Goal: Task Accomplishment & Management: Use online tool/utility

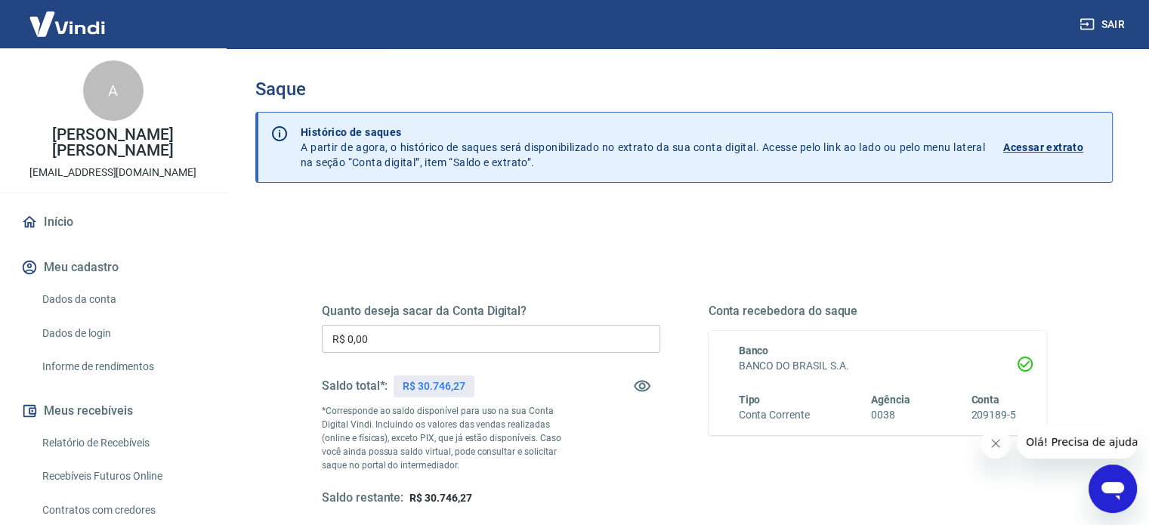
click at [399, 333] on input "R$ 0,00" at bounding box center [491, 339] width 338 height 28
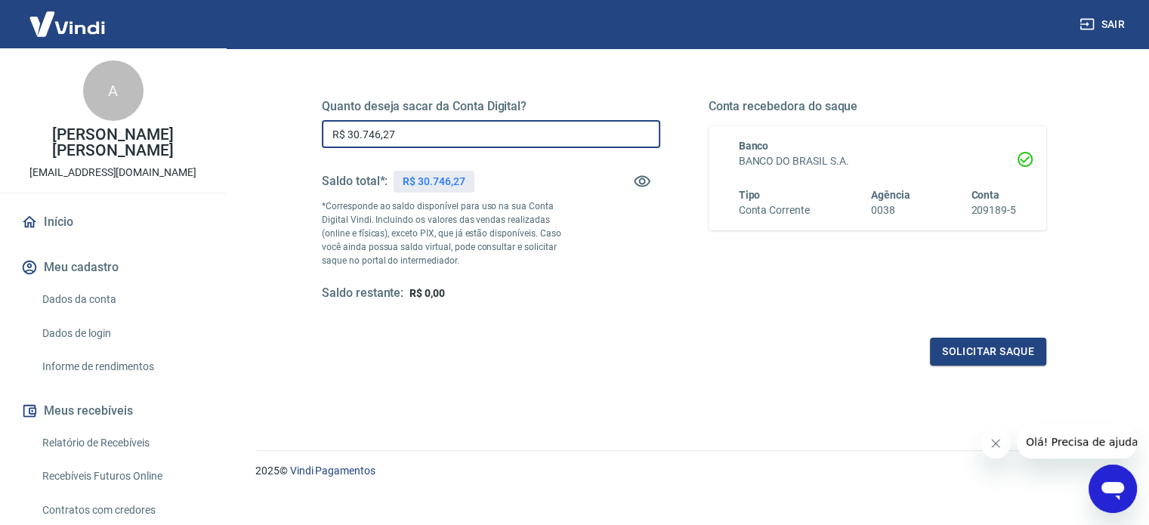
scroll to position [221, 0]
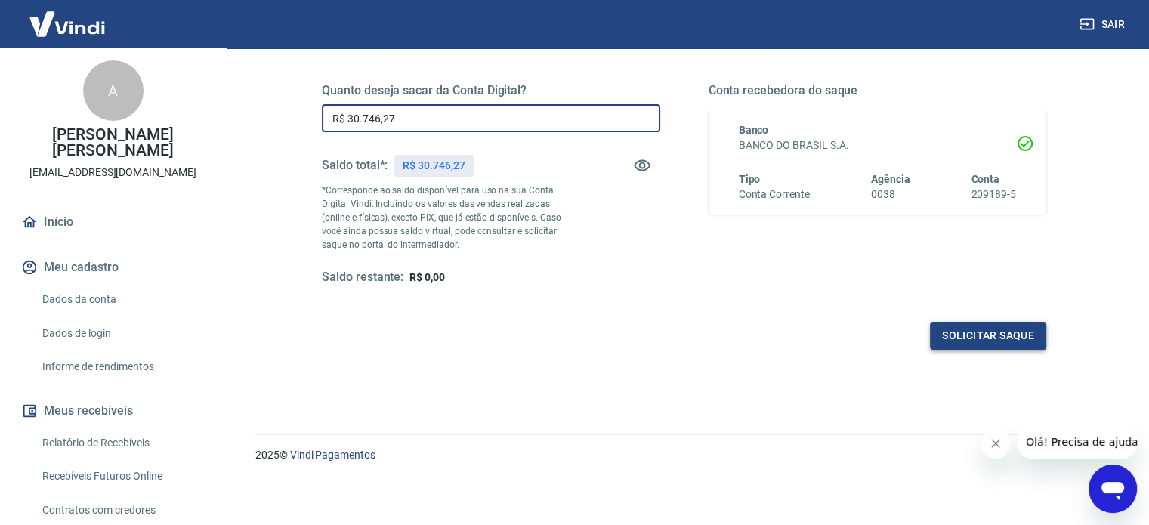
type input "R$ 30.746,27"
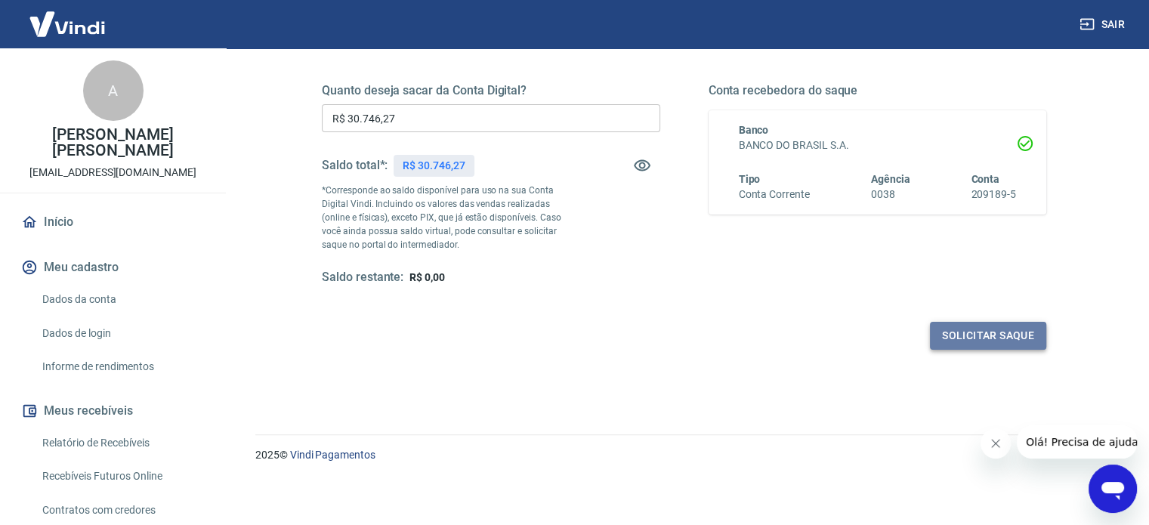
click at [957, 334] on button "Solicitar saque" at bounding box center [988, 336] width 116 height 28
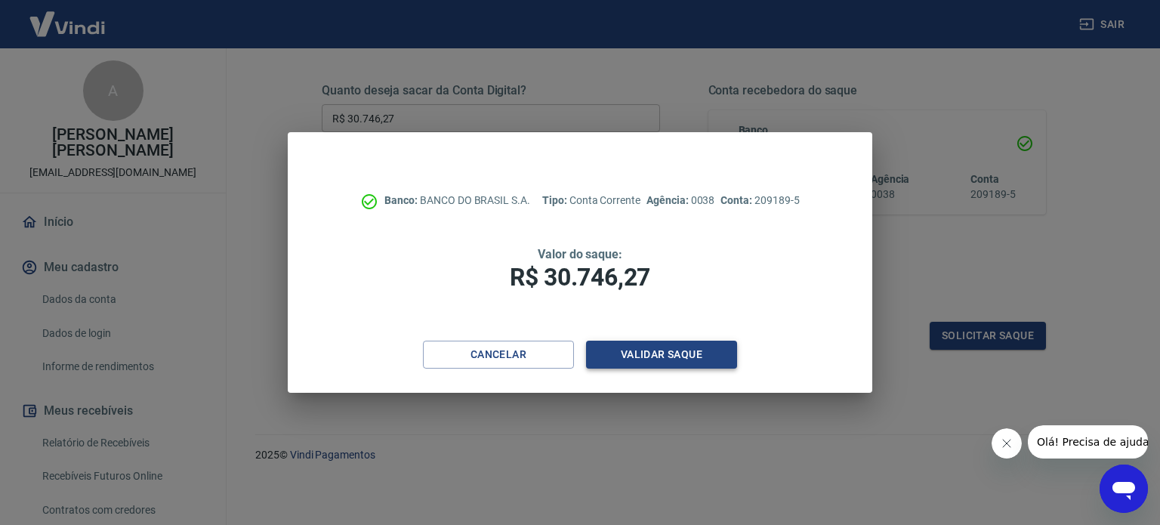
click at [646, 348] on button "Validar saque" at bounding box center [661, 355] width 151 height 28
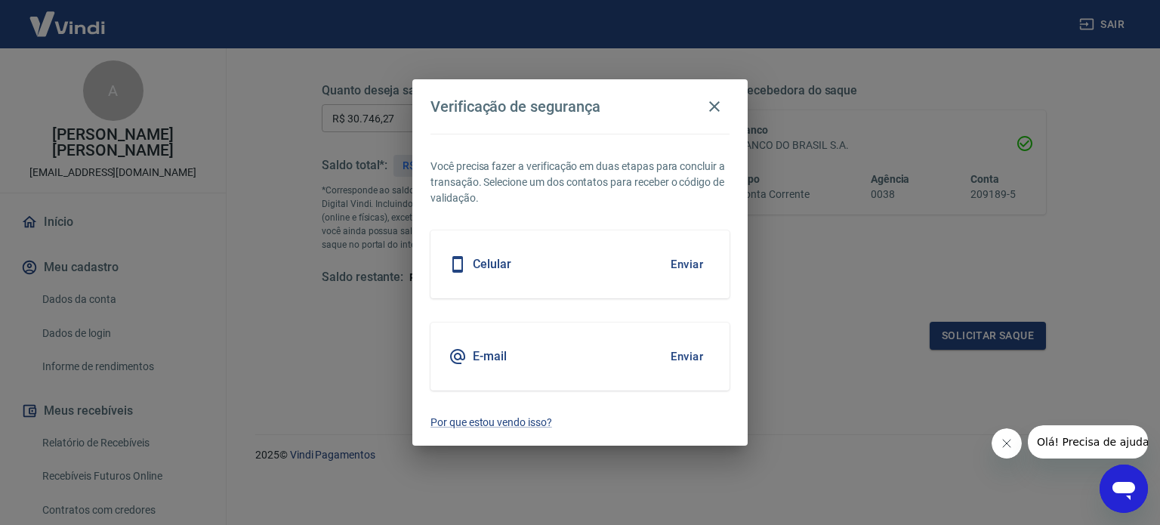
click at [682, 261] on button "Enviar" at bounding box center [687, 265] width 49 height 32
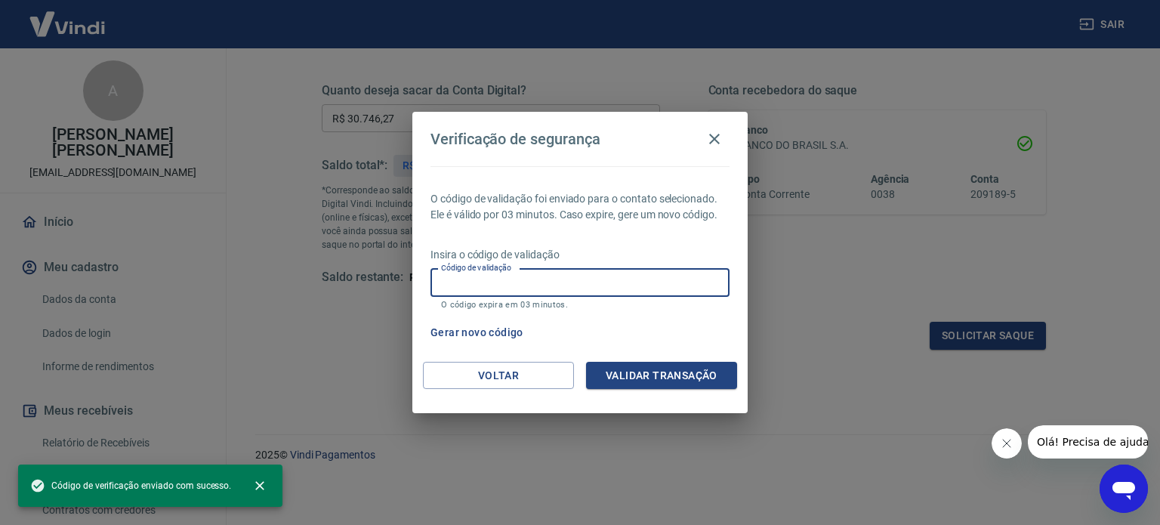
click at [465, 278] on input "Código de validação" at bounding box center [580, 283] width 299 height 28
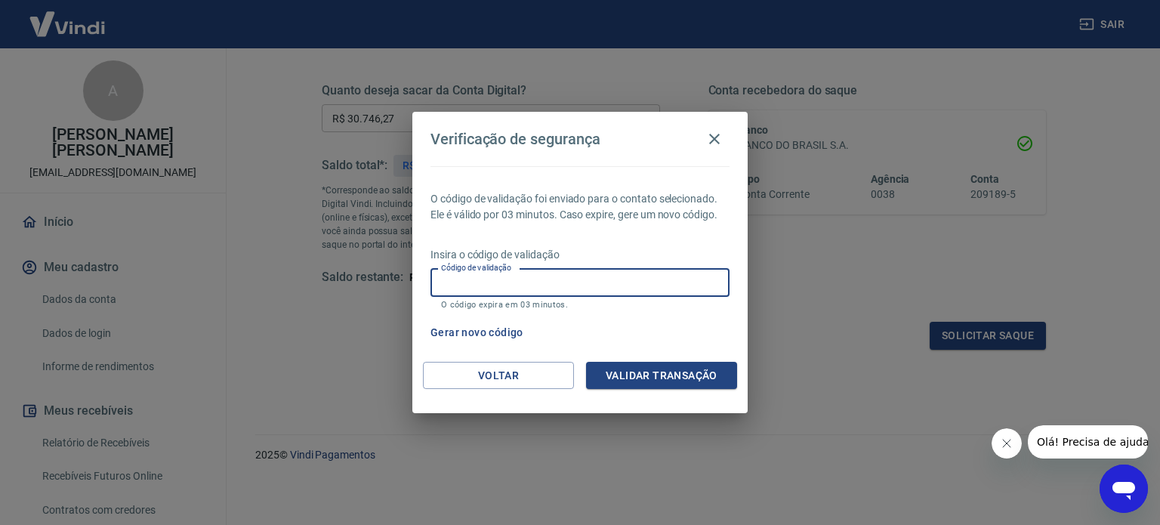
click at [453, 273] on input "Código de validação" at bounding box center [580, 283] width 299 height 28
click at [702, 329] on div "Gerar novo código" at bounding box center [577, 333] width 305 height 28
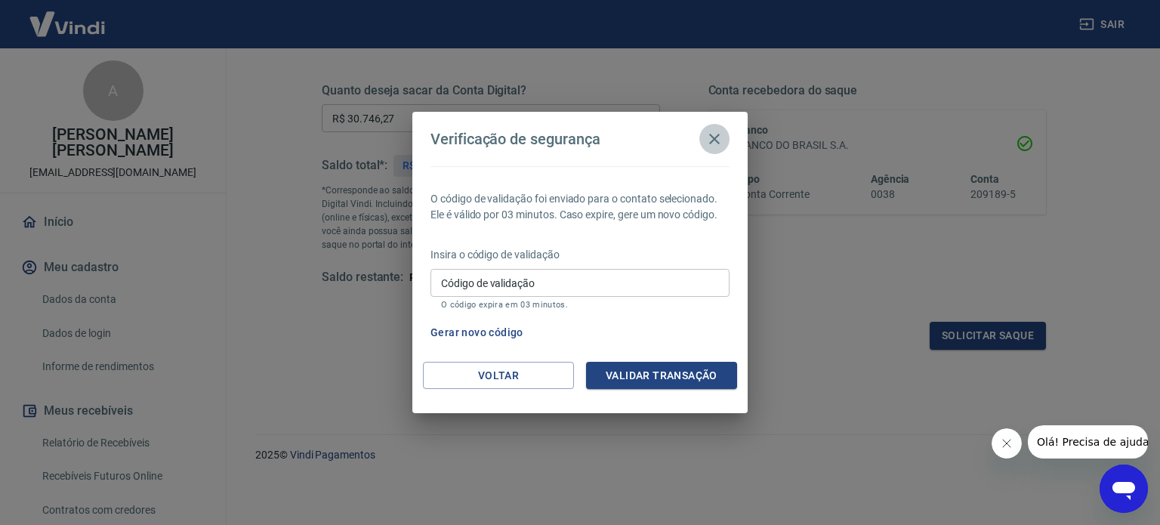
click at [716, 138] on icon "button" at bounding box center [714, 139] width 11 height 11
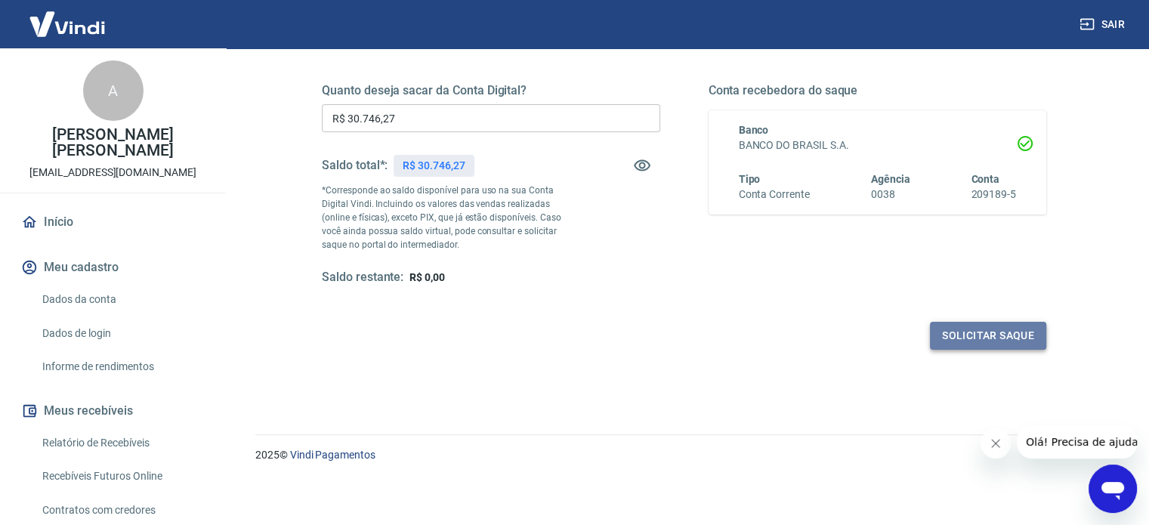
click at [972, 332] on button "Solicitar saque" at bounding box center [988, 336] width 116 height 28
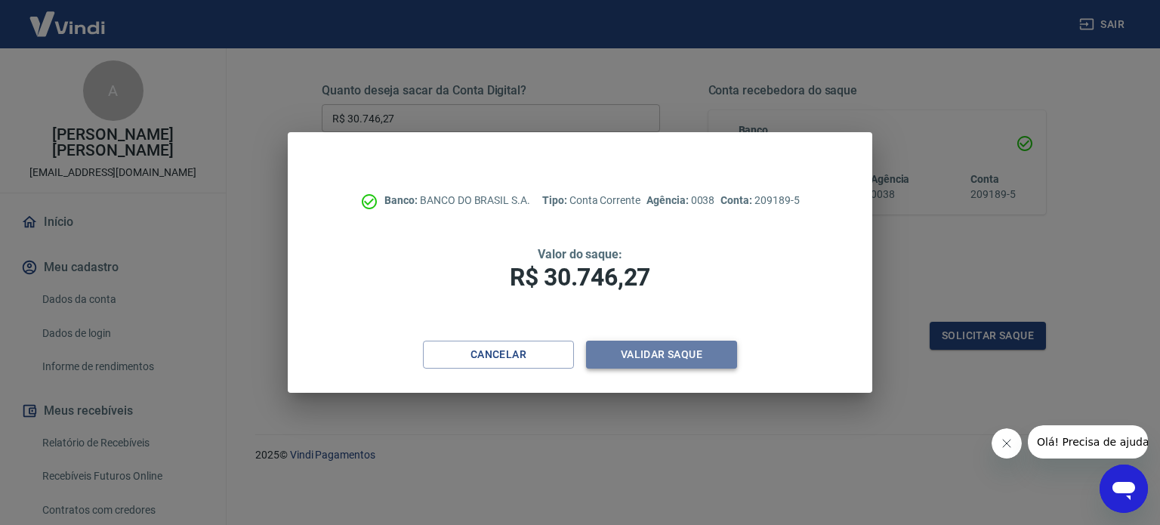
click at [669, 360] on button "Validar saque" at bounding box center [661, 355] width 151 height 28
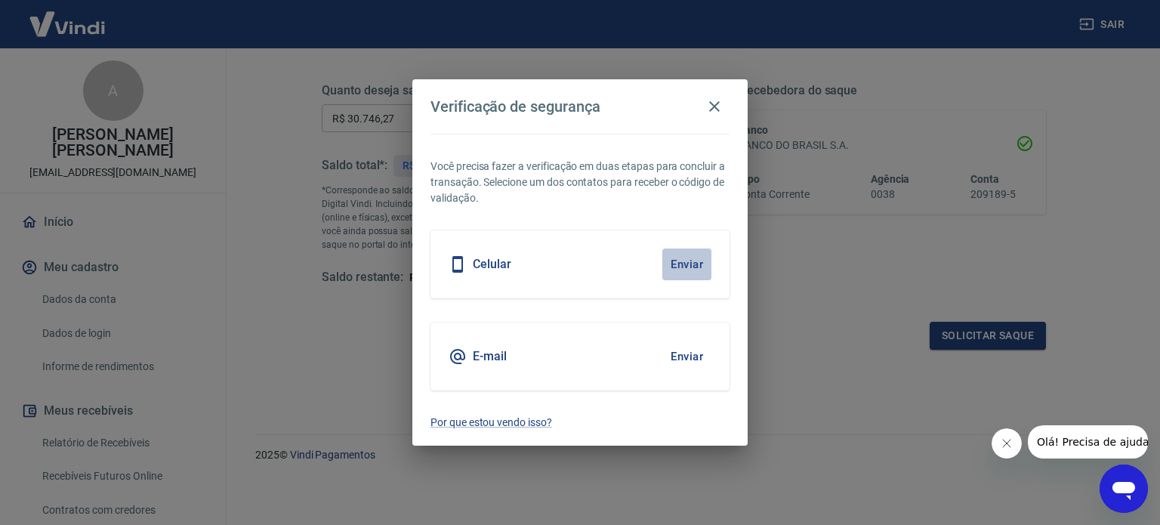
click at [684, 263] on button "Enviar" at bounding box center [687, 265] width 49 height 32
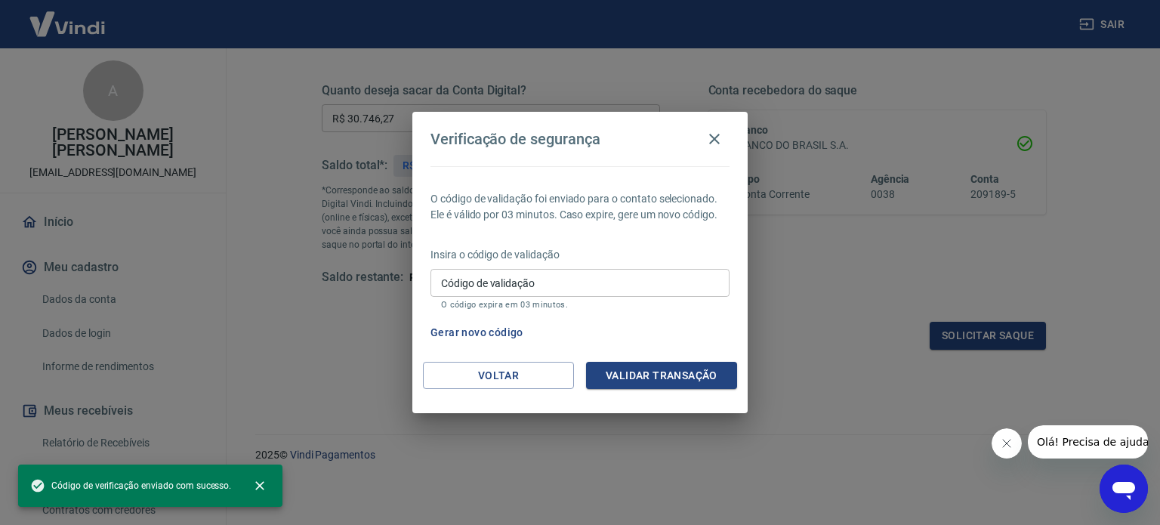
click at [460, 283] on input "Código de validação" at bounding box center [580, 283] width 299 height 28
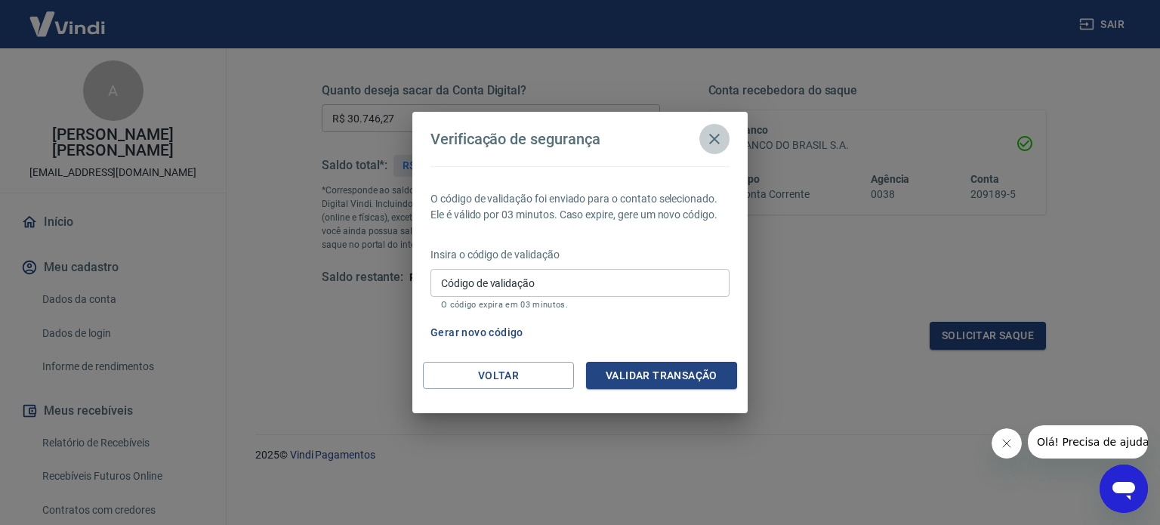
click at [714, 135] on icon "button" at bounding box center [715, 139] width 18 height 18
